Goal: Transaction & Acquisition: Purchase product/service

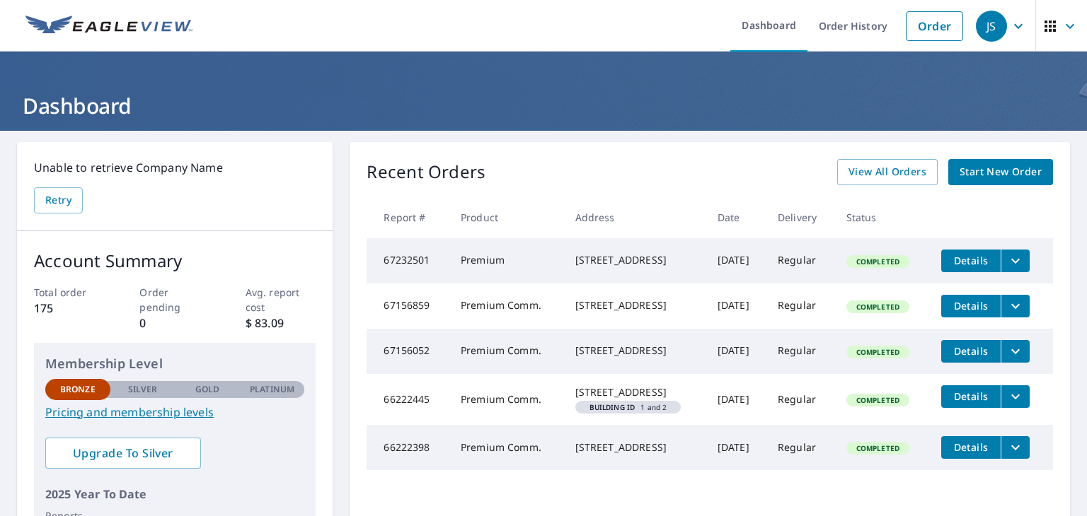
click at [987, 172] on span "Start New Order" at bounding box center [1000, 172] width 82 height 18
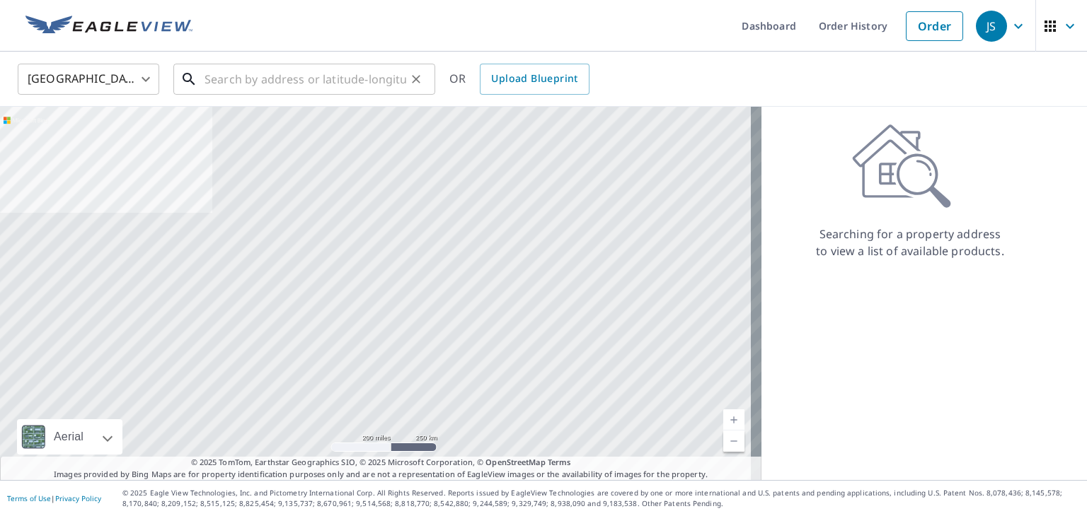
click at [280, 76] on input "text" at bounding box center [305, 79] width 202 height 40
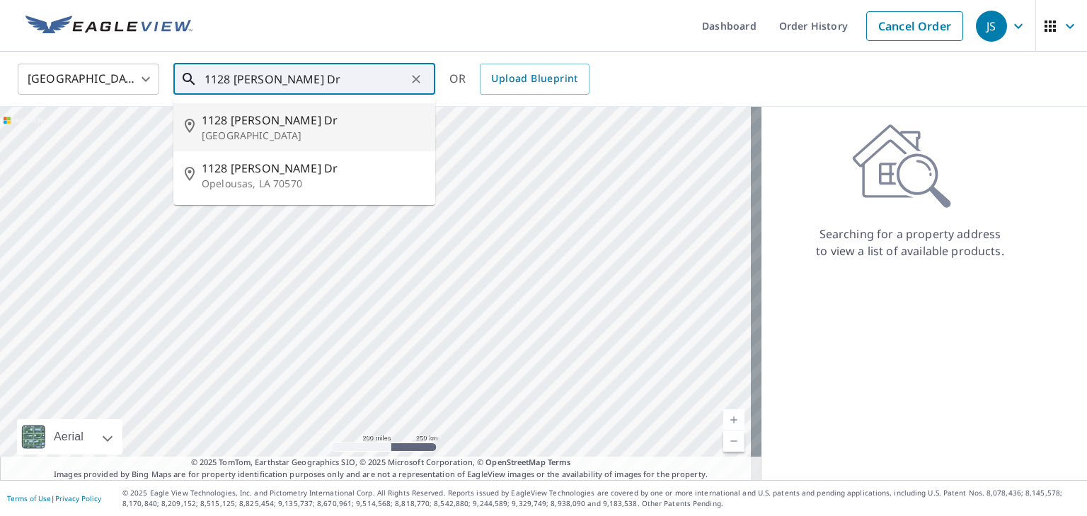
click at [256, 125] on span "1128 [PERSON_NAME] Dr" at bounding box center [313, 120] width 222 height 17
type input "[STREET_ADDRESS][PERSON_NAME][PERSON_NAME]"
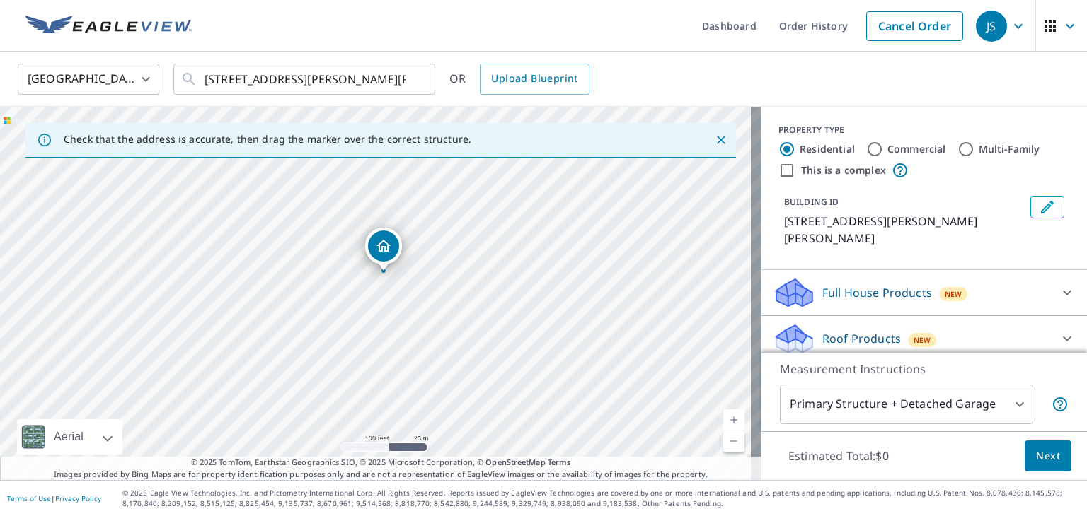
scroll to position [71, 0]
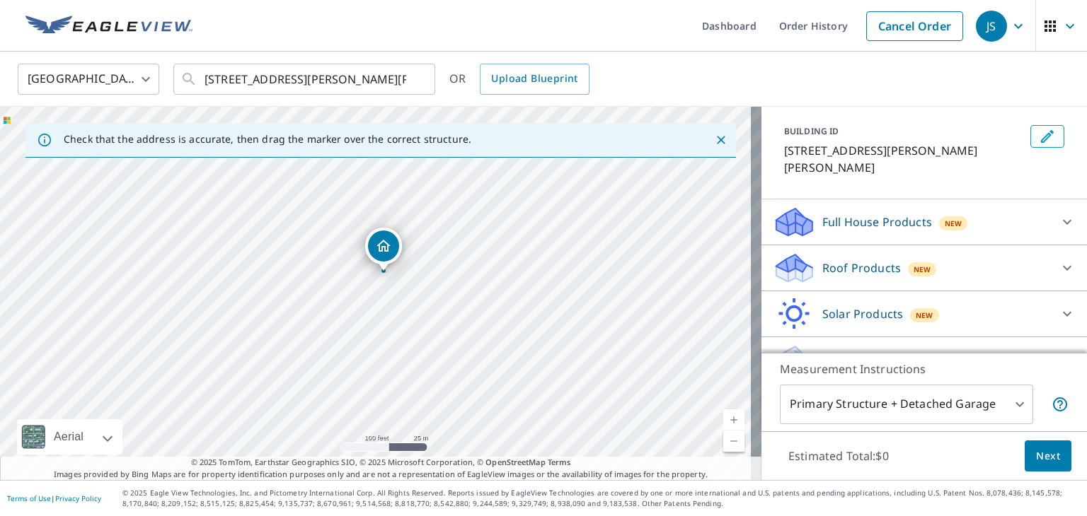
click at [1050, 266] on div at bounding box center [1067, 268] width 34 height 34
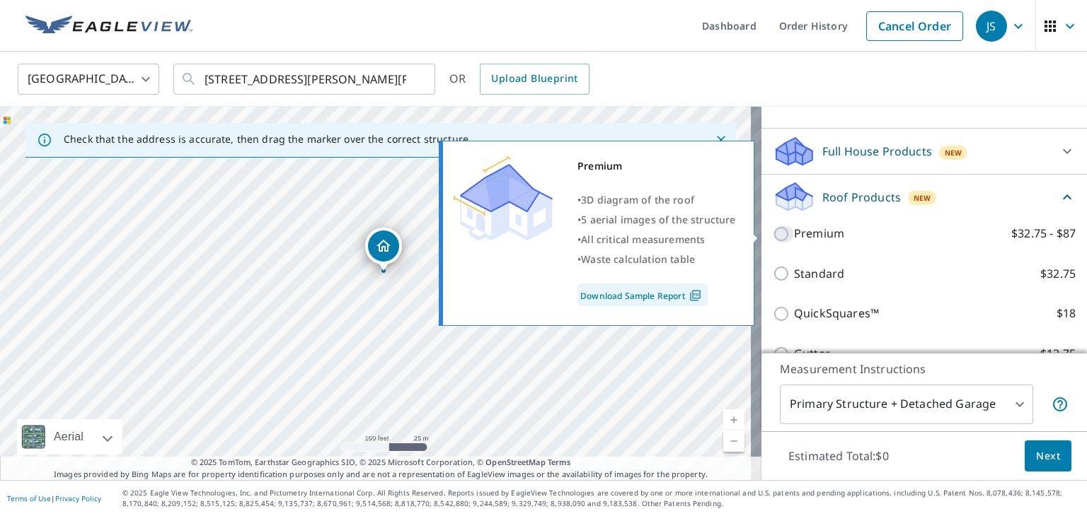
click at [772, 233] on input "Premium $32.75 - $87" at bounding box center [782, 234] width 21 height 17
checkbox input "true"
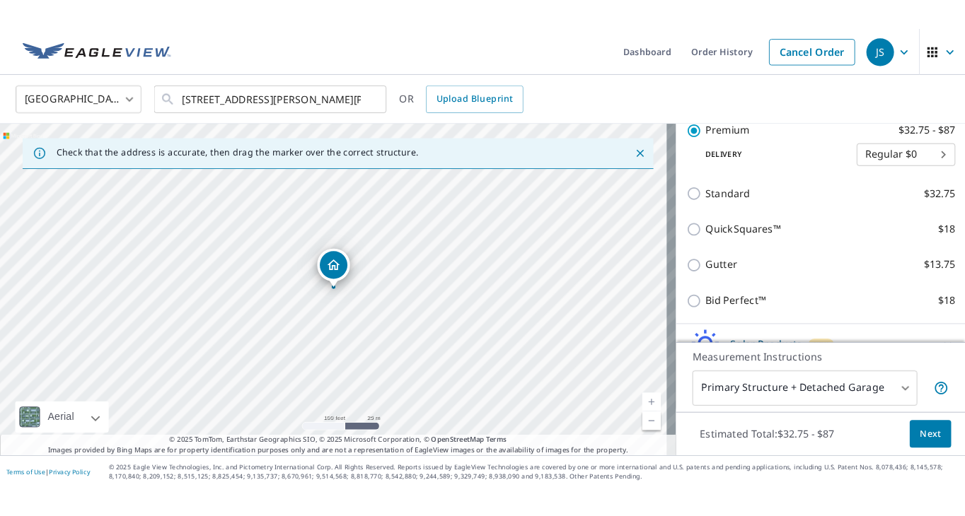
scroll to position [352, 0]
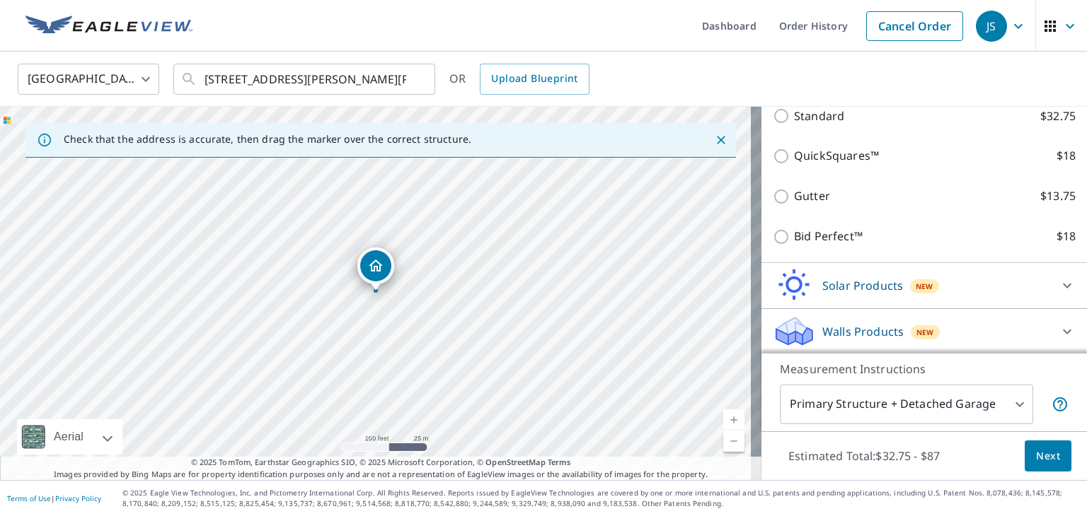
click at [1007, 402] on body "JS JS Dashboard Order History Cancel Order JS United States [GEOGRAPHIC_DATA] ​…" at bounding box center [543, 258] width 1087 height 516
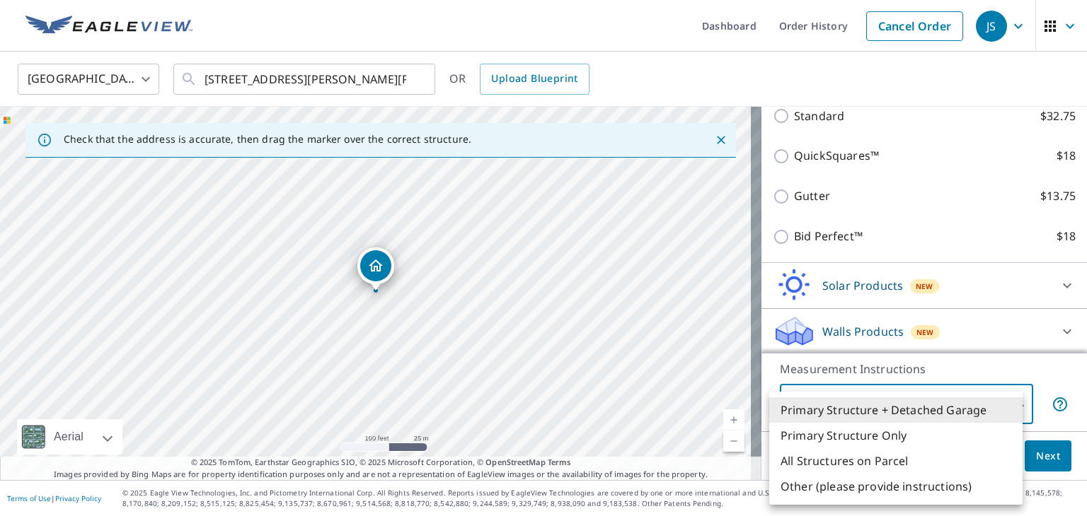
click at [922, 407] on li "Primary Structure + Detached Garage" at bounding box center [895, 410] width 253 height 25
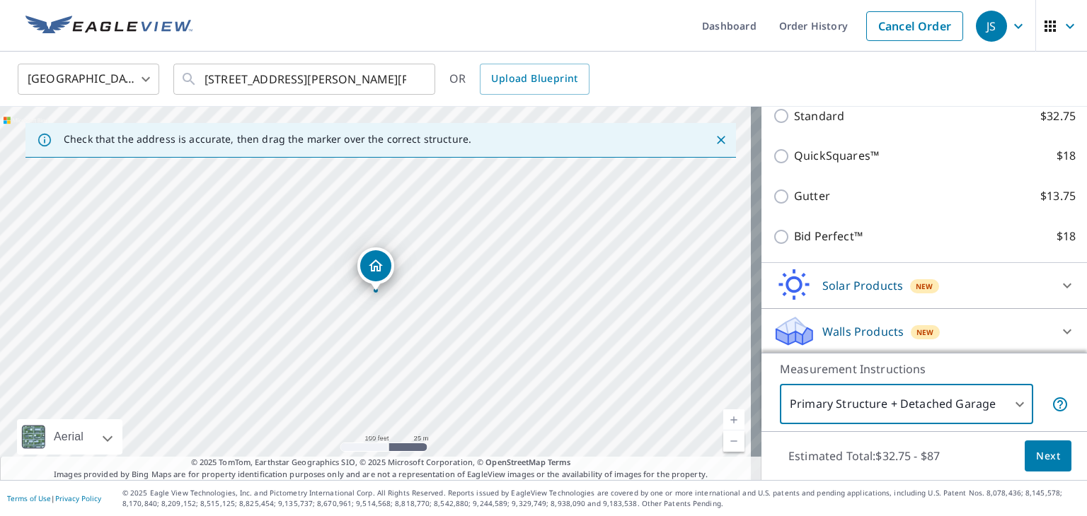
click at [1036, 455] on span "Next" at bounding box center [1048, 457] width 24 height 18
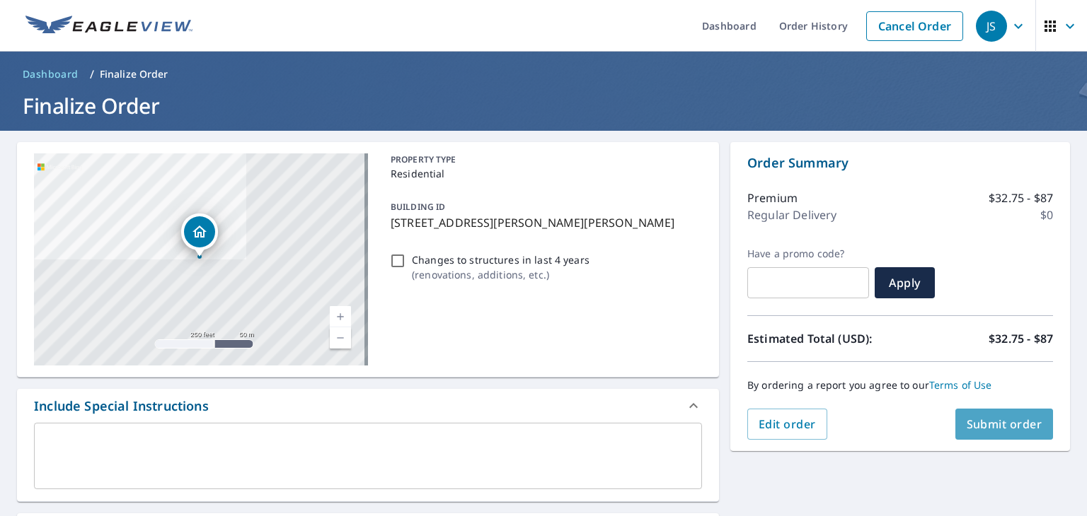
click at [990, 423] on span "Submit order" at bounding box center [1004, 425] width 76 height 16
